Goal: Information Seeking & Learning: Find contact information

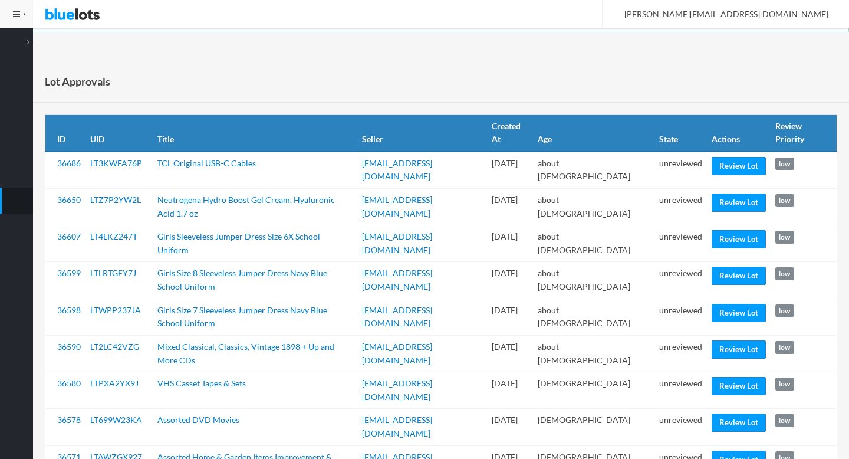
scroll to position [1275, 0]
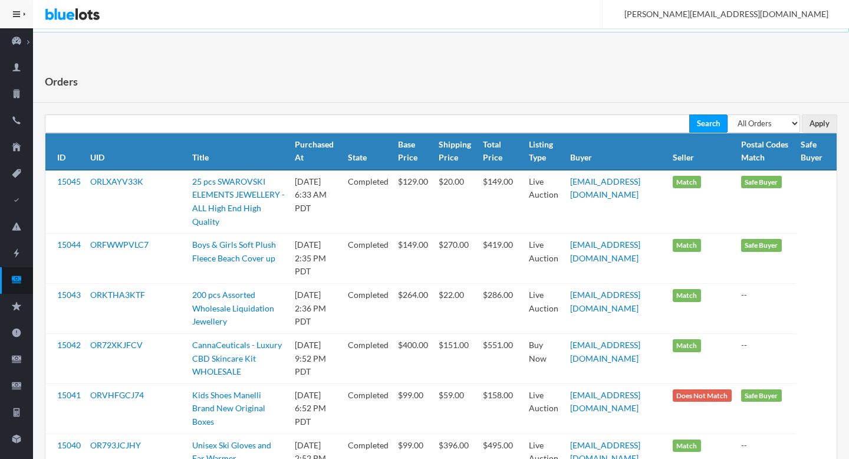
select select "pending"
click at [728, 114] on select "All Orders Pending Completed Under review Cancelled" at bounding box center [764, 123] width 73 height 18
click at [825, 122] on input "Apply" at bounding box center [819, 123] width 35 height 18
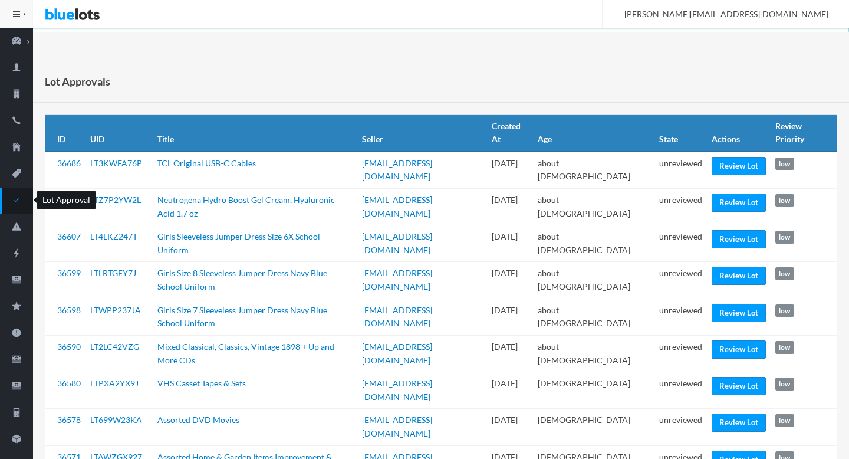
click at [13, 203] on icon "checkmark" at bounding box center [16, 200] width 33 height 11
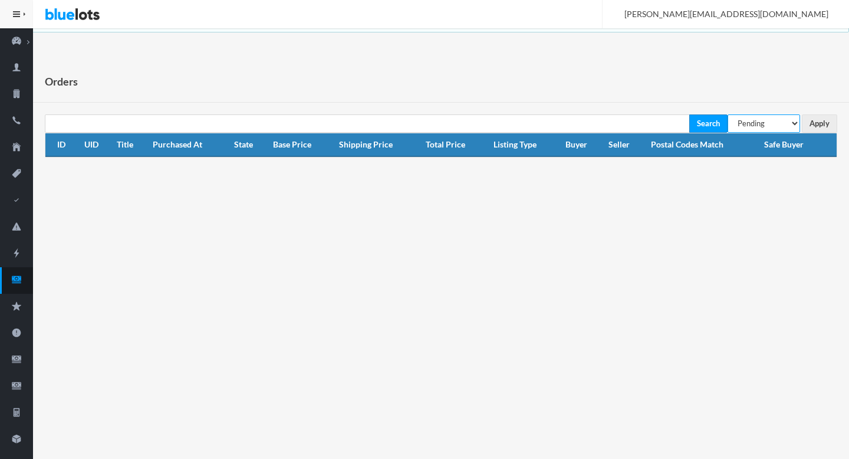
click at [772, 124] on select "All Orders Pending Completed Under review Cancelled" at bounding box center [764, 123] width 73 height 18
select select "under_review"
click at [728, 114] on select "All Orders Pending Completed Under review Cancelled" at bounding box center [764, 123] width 73 height 18
click at [824, 123] on input "Apply" at bounding box center [819, 123] width 35 height 18
click at [17, 279] on icon "cash" at bounding box center [16, 279] width 33 height 11
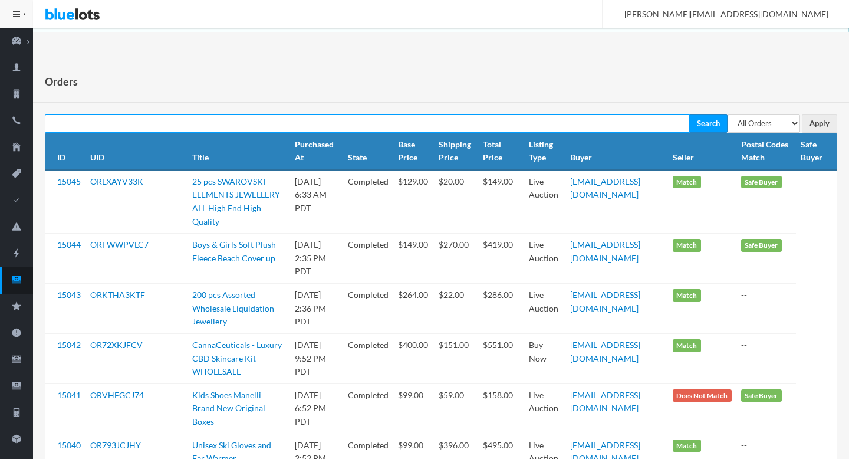
paste input "OR72XKJFCV"
type input "OR72XKJFCV"
click at [689, 114] on input "Search" at bounding box center [708, 123] width 38 height 18
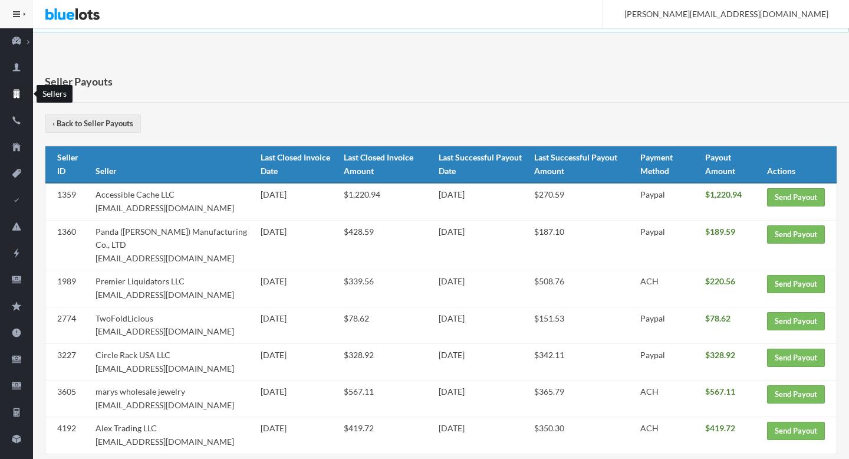
click at [22, 87] on link "Sellers" at bounding box center [16, 94] width 33 height 27
click at [15, 93] on icon "business" at bounding box center [16, 94] width 6 height 9
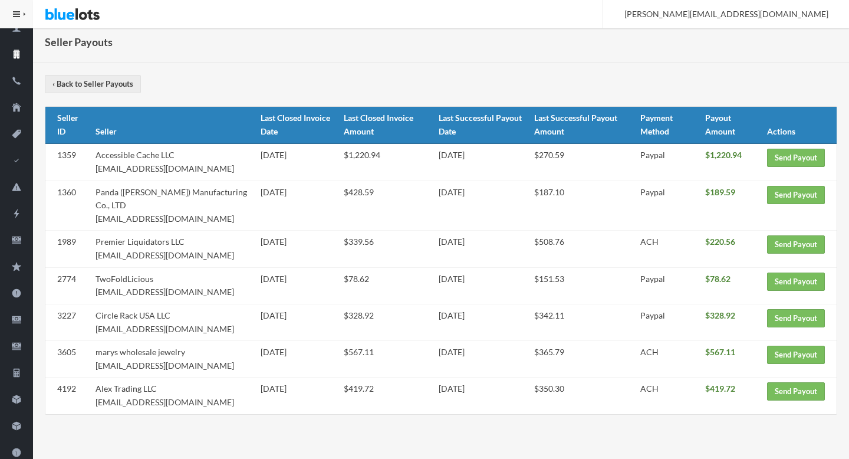
scroll to position [44, 0]
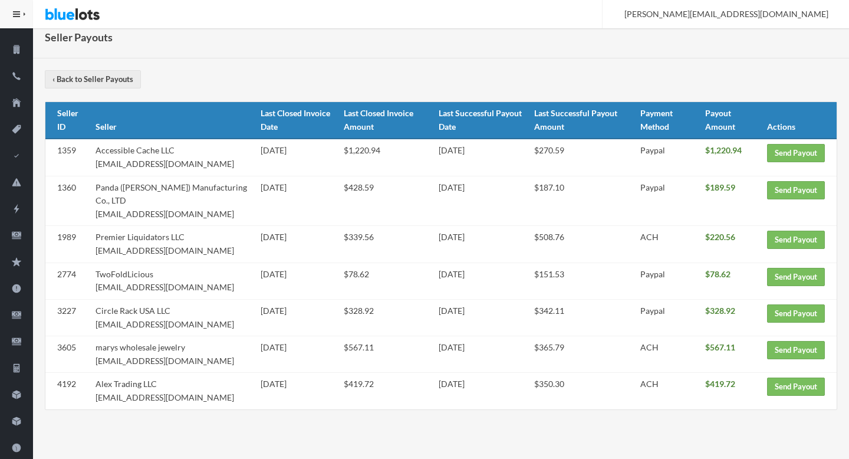
click at [191, 400] on td "Alex Trading LLC alextrading.b2b@gmail.com" at bounding box center [174, 391] width 166 height 37
drag, startPoint x: 191, startPoint y: 400, endPoint x: 121, endPoint y: 400, distance: 70.2
click at [121, 400] on td "Alex Trading LLC alextrading.b2b@gmail.com" at bounding box center [174, 391] width 166 height 37
copy td "[EMAIL_ADDRESS][DOMAIN_NAME]"
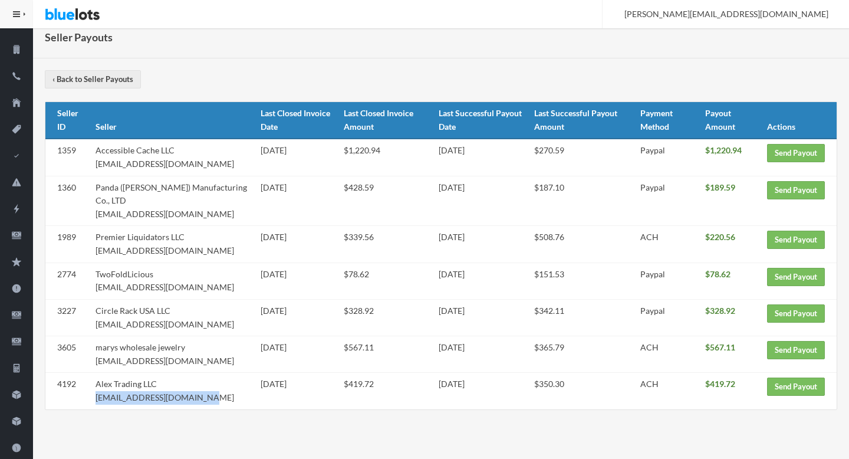
copy td "[EMAIL_ADDRESS][DOMAIN_NAME]"
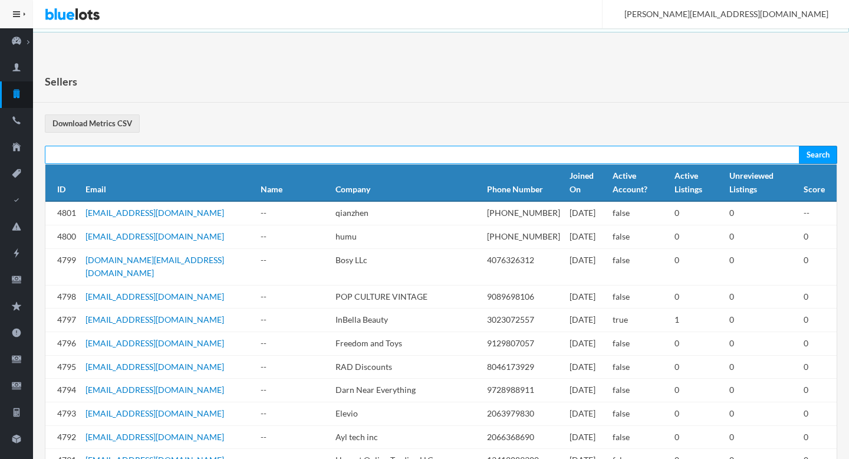
paste input "[EMAIL_ADDRESS][DOMAIN_NAME]"
type input "[EMAIL_ADDRESS][DOMAIN_NAME]"
click at [799, 146] on input "Search" at bounding box center [818, 155] width 38 height 18
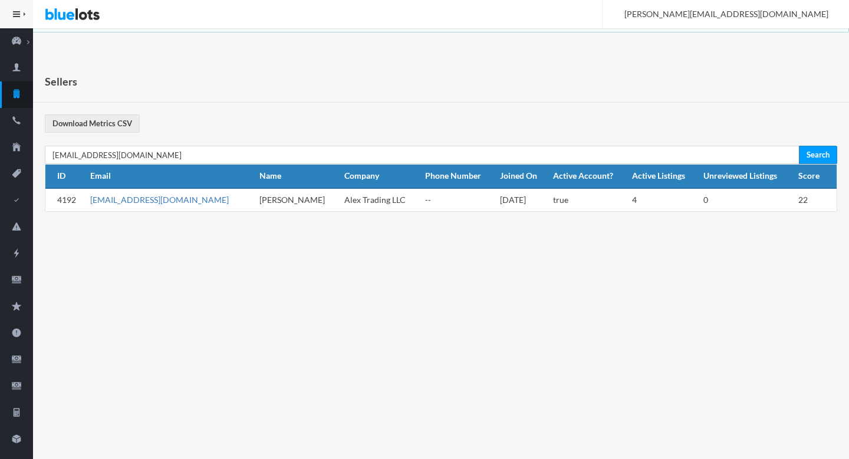
click at [144, 203] on link "[EMAIL_ADDRESS][DOMAIN_NAME]" at bounding box center [159, 200] width 139 height 10
click at [17, 281] on icon "cash" at bounding box center [16, 279] width 33 height 11
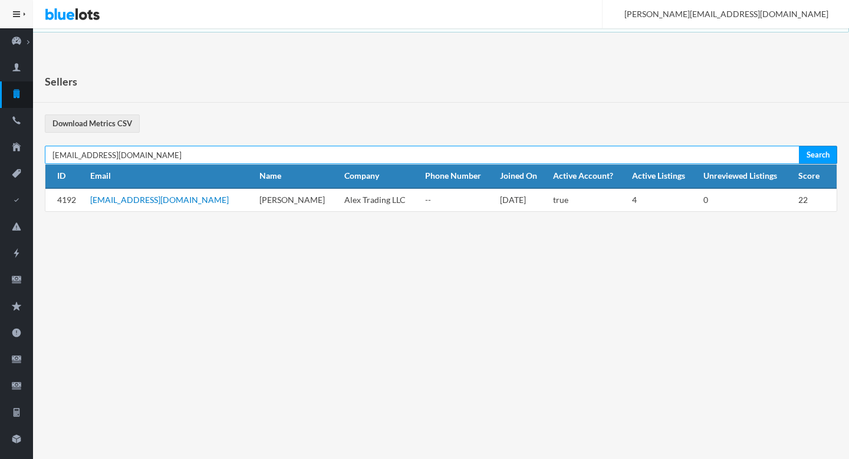
click at [203, 160] on input "[EMAIL_ADDRESS][DOMAIN_NAME]" at bounding box center [422, 155] width 755 height 18
paste input "[EMAIL_ADDRESS]"
type input "[EMAIL_ADDRESS][DOMAIN_NAME]"
click at [799, 146] on input "Search" at bounding box center [818, 155] width 38 height 18
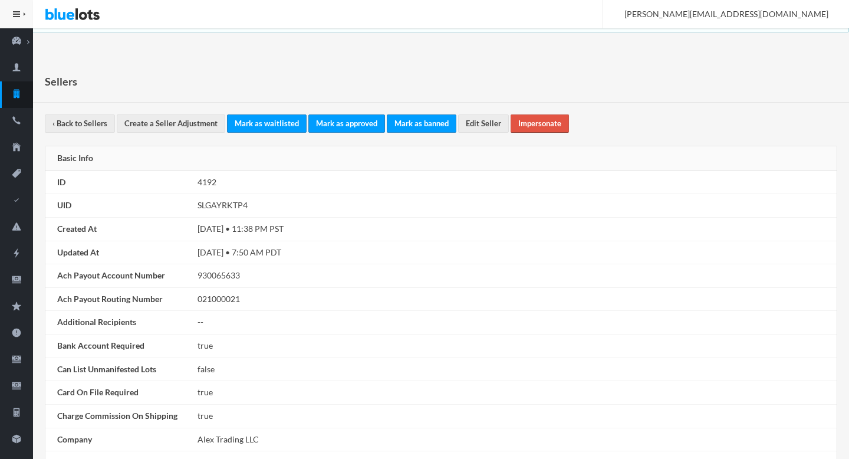
click at [545, 126] on link "Impersonate" at bounding box center [540, 123] width 58 height 18
